Goal: Task Accomplishment & Management: Use online tool/utility

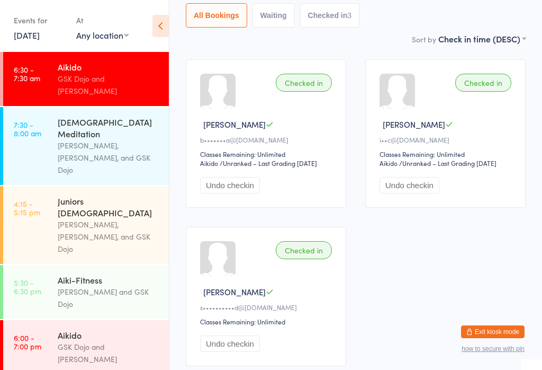
scroll to position [12, 0]
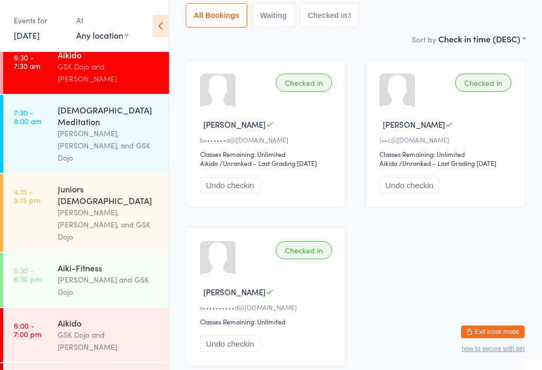
click at [87, 183] on div "Juniors 9-14yo" at bounding box center [109, 194] width 102 height 23
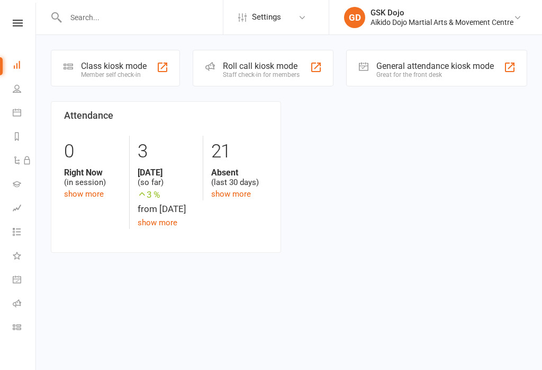
click at [106, 61] on div "Class kiosk mode" at bounding box center [114, 66] width 66 height 10
click at [113, 71] on div "Member self check-in" at bounding box center [114, 74] width 66 height 7
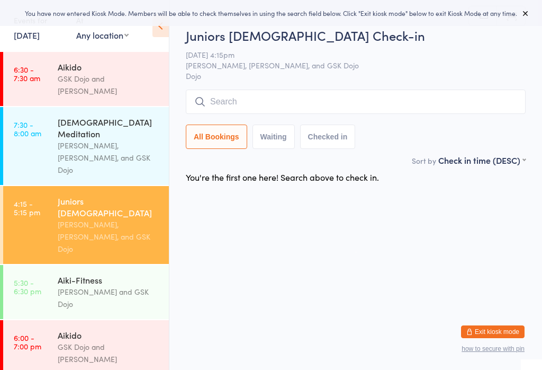
click at [392, 112] on input "search" at bounding box center [356, 101] width 340 height 24
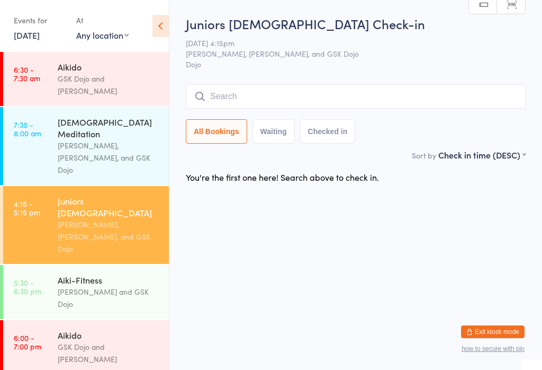
scroll to position [91, 0]
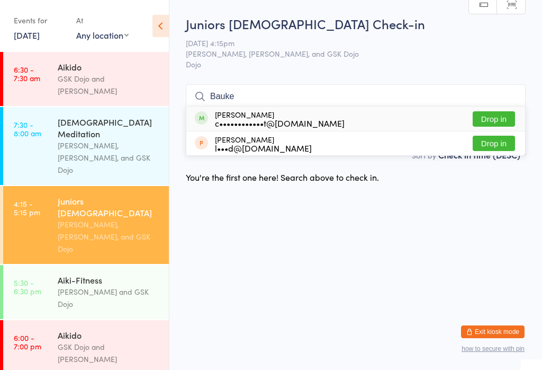
type input "Bauke"
click at [496, 111] on button "Drop in" at bounding box center [494, 118] width 42 height 15
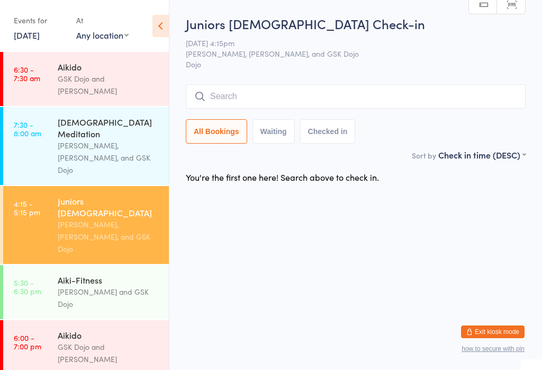
scroll to position [0, 0]
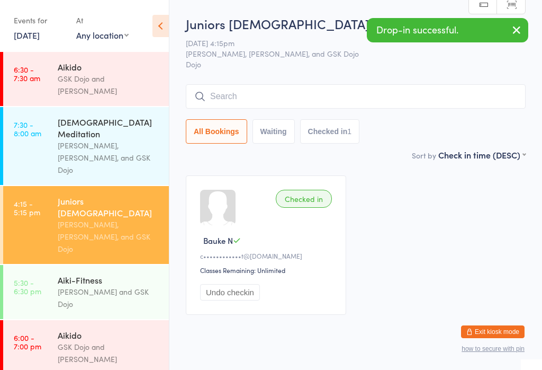
click at [451, 92] on input "search" at bounding box center [356, 96] width 340 height 24
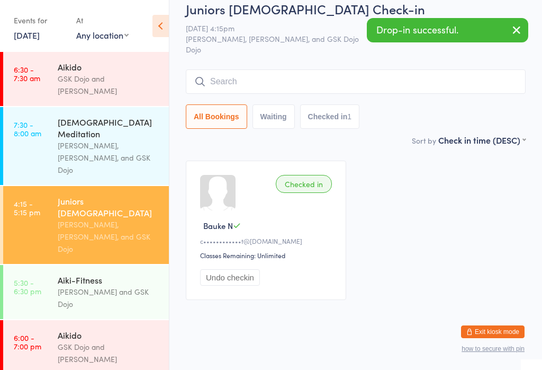
scroll to position [85, 0]
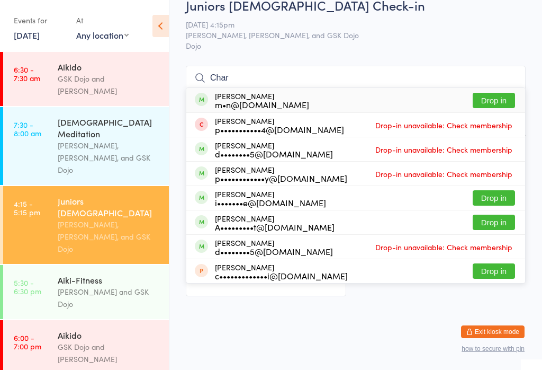
type input "Char"
click at [505, 93] on button "Drop in" at bounding box center [494, 100] width 42 height 15
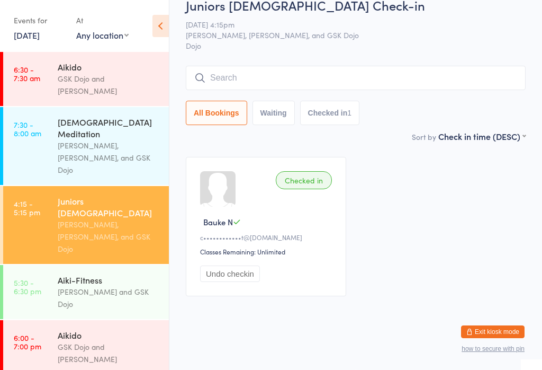
scroll to position [28, 0]
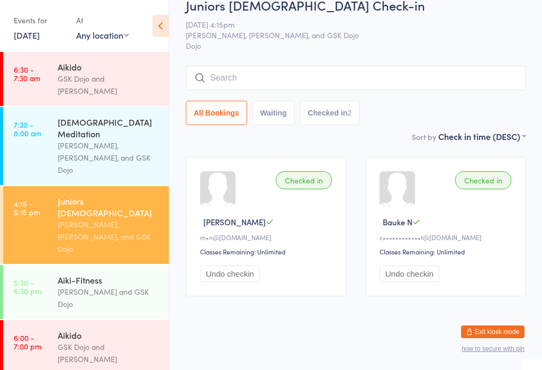
click at [383, 66] on input "search" at bounding box center [356, 78] width 340 height 24
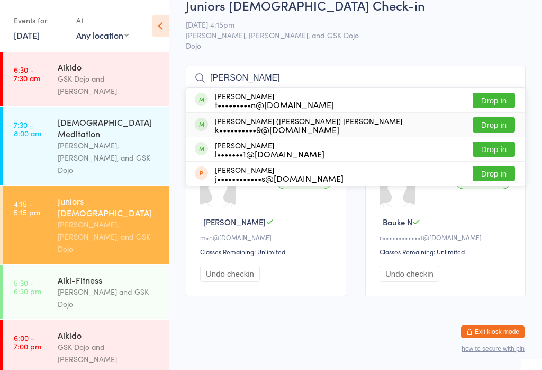
type input "Leo"
click at [508, 117] on button "Drop in" at bounding box center [494, 124] width 42 height 15
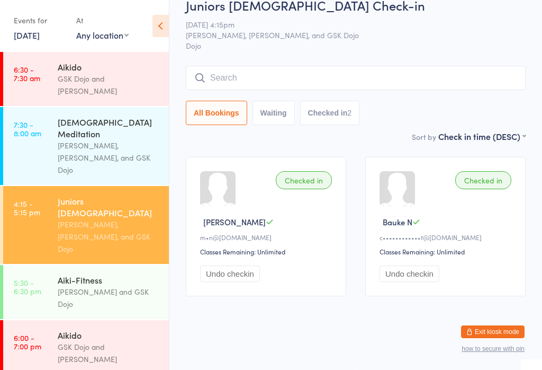
scroll to position [28, 0]
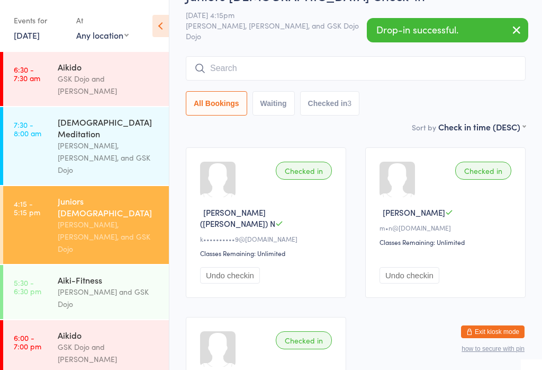
click at [295, 57] on input "search" at bounding box center [356, 68] width 340 height 24
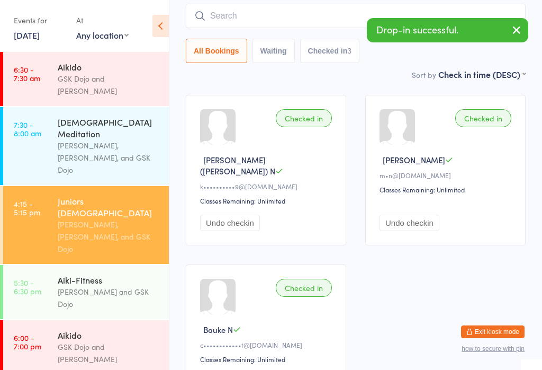
scroll to position [85, 0]
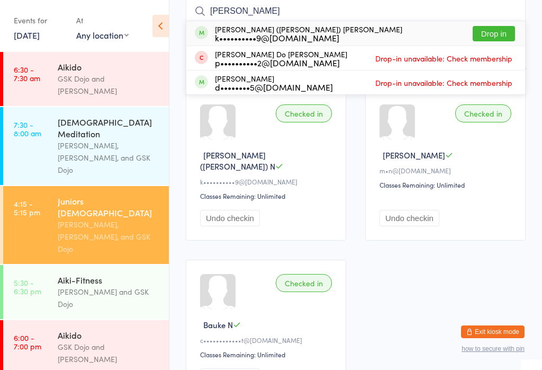
type input "Mina"
click at [498, 30] on button "Drop in" at bounding box center [494, 33] width 42 height 15
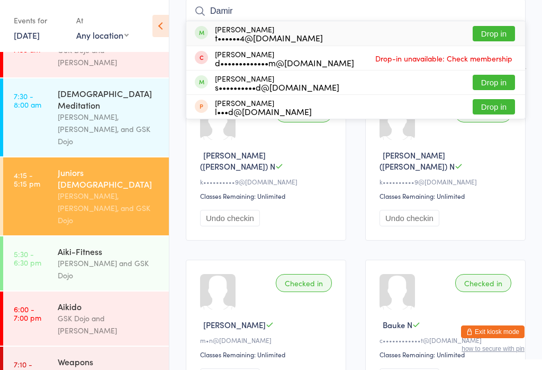
scroll to position [2, 0]
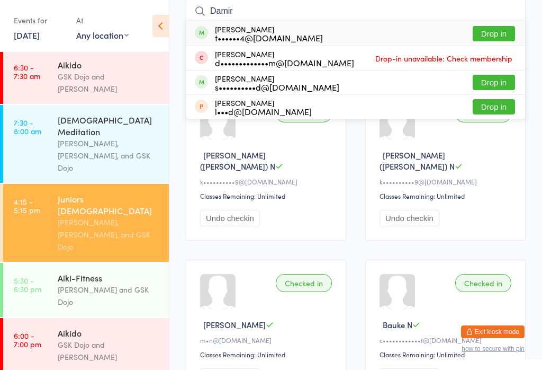
type input "Damir"
click at [499, 28] on button "Drop in" at bounding box center [494, 33] width 42 height 15
